Goal: Find specific page/section: Find specific page/section

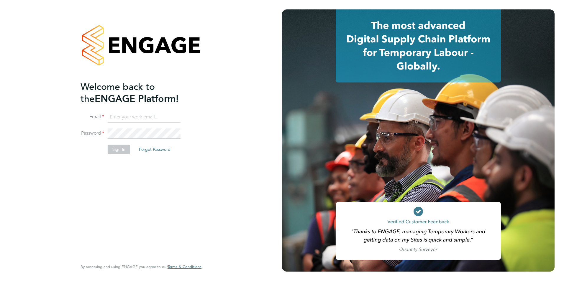
type input "[PERSON_NAME][EMAIL_ADDRESS][PERSON_NAME][DOMAIN_NAME]"
click at [124, 150] on button "Sign In" at bounding box center [119, 149] width 22 height 9
click at [124, 150] on div "Sorry, we are having problems connecting to our services." at bounding box center [141, 140] width 282 height 281
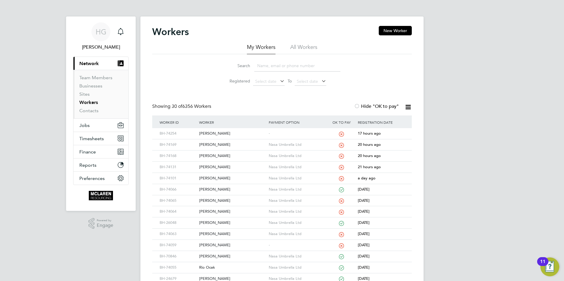
click at [291, 65] on input at bounding box center [297, 66] width 86 height 12
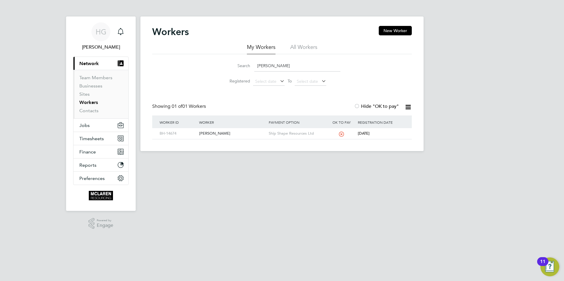
type input "leon h"
click at [211, 143] on div "Workers New Worker My Workers All Workers Search leon h Registered Select date …" at bounding box center [281, 84] width 283 height 135
click at [208, 131] on div "Leon Hall" at bounding box center [232, 133] width 69 height 11
